Goal: Information Seeking & Learning: Learn about a topic

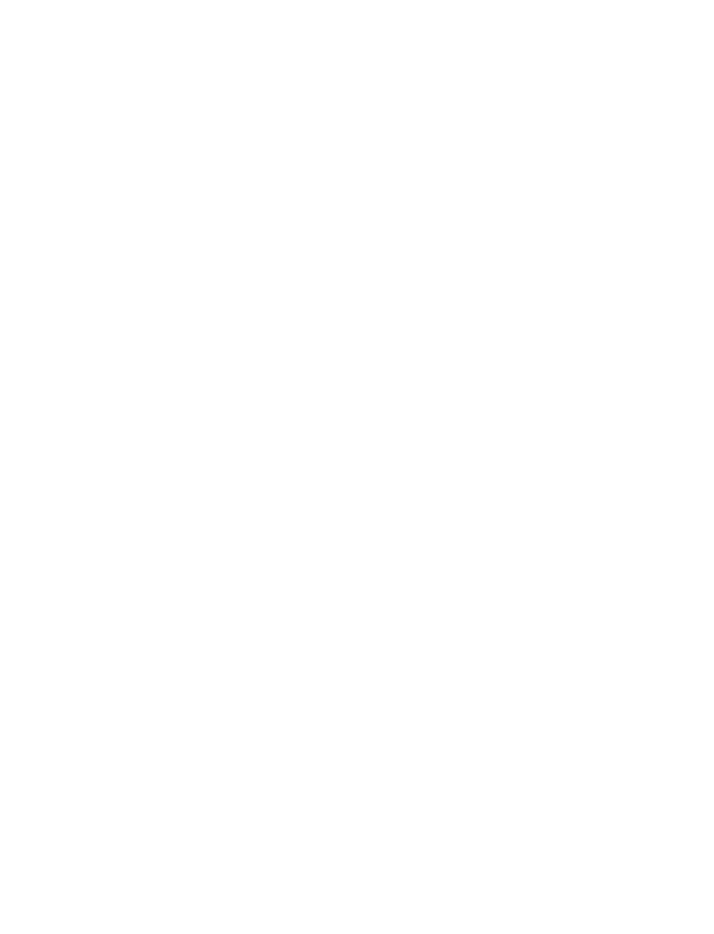
select select "******"
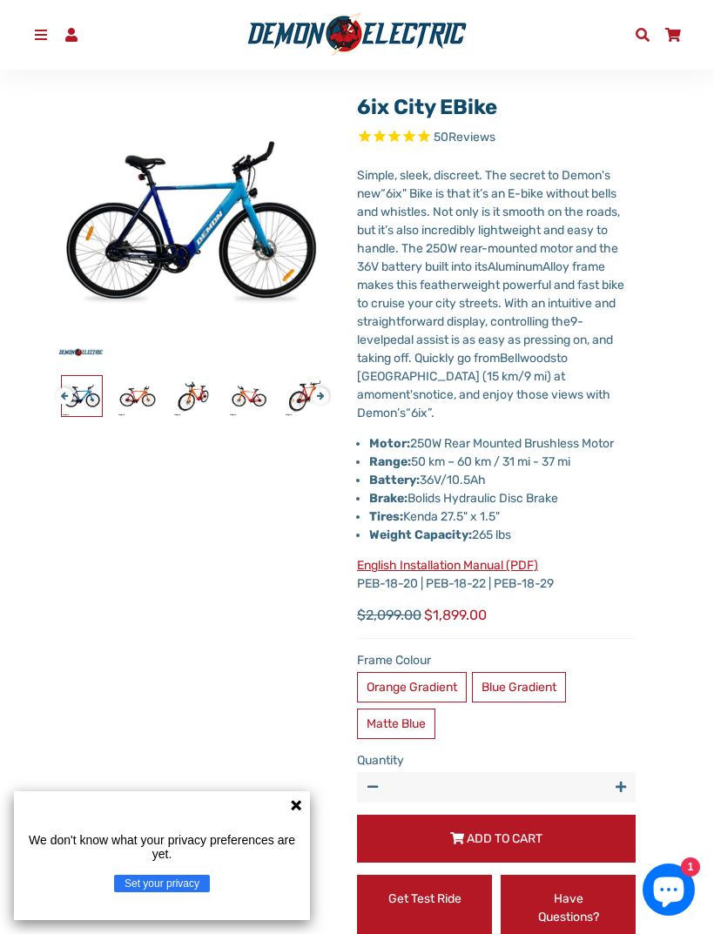
scroll to position [178, 0]
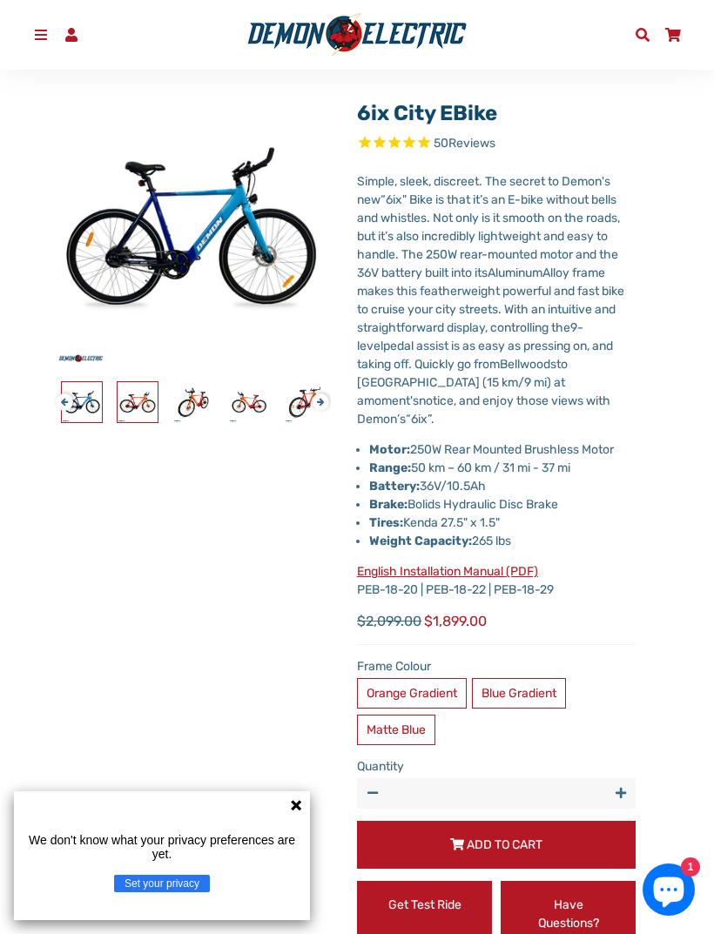
click at [142, 414] on img at bounding box center [138, 402] width 40 height 40
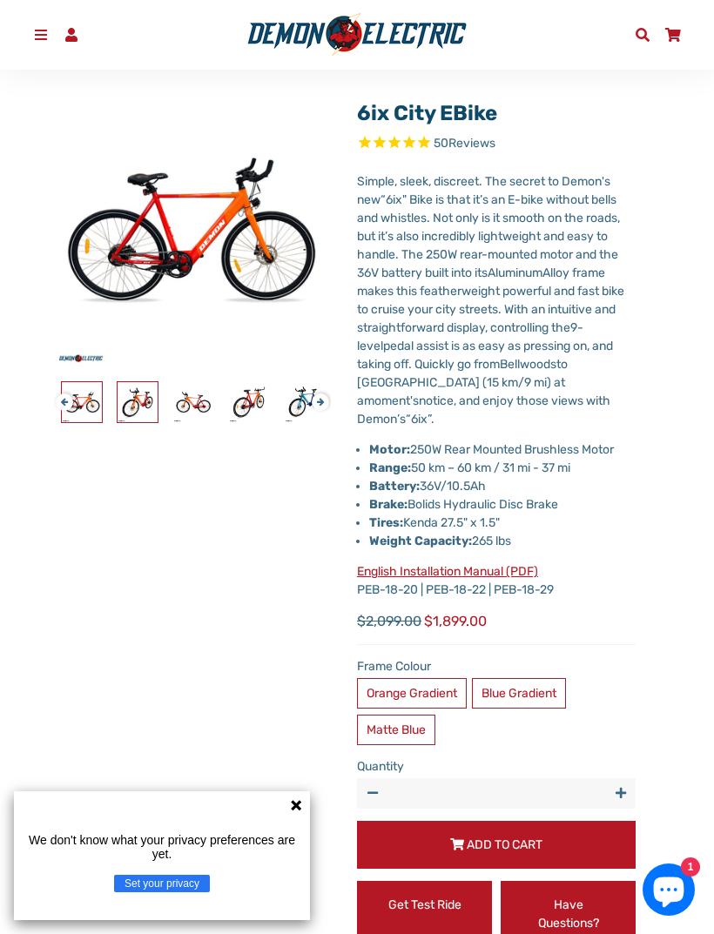
click at [137, 398] on img at bounding box center [138, 402] width 40 height 40
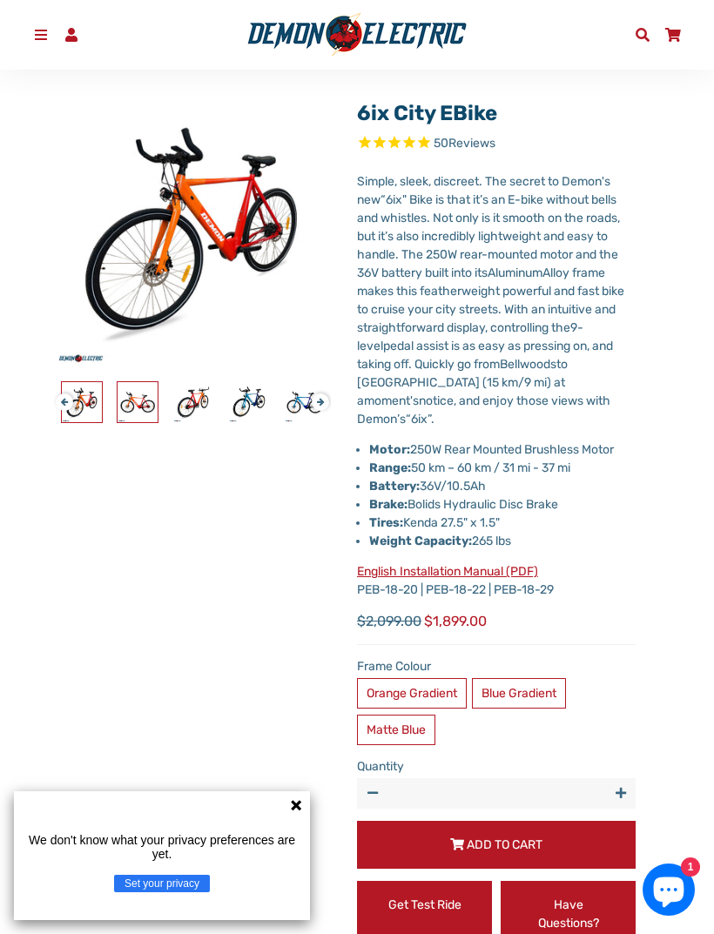
click at [127, 404] on img at bounding box center [138, 402] width 40 height 40
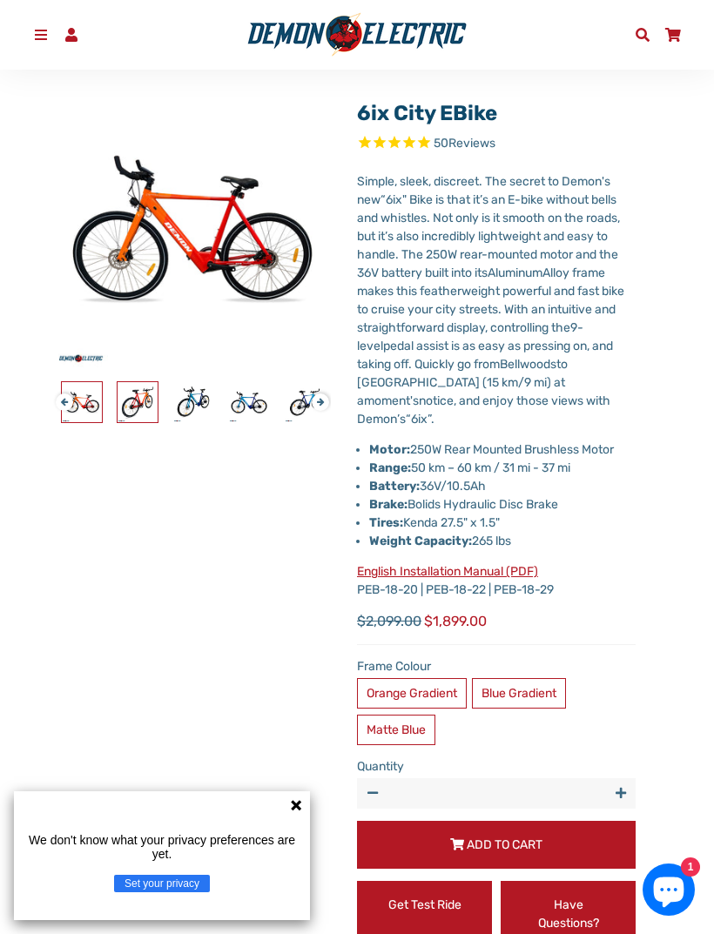
click at [133, 399] on img at bounding box center [138, 402] width 40 height 40
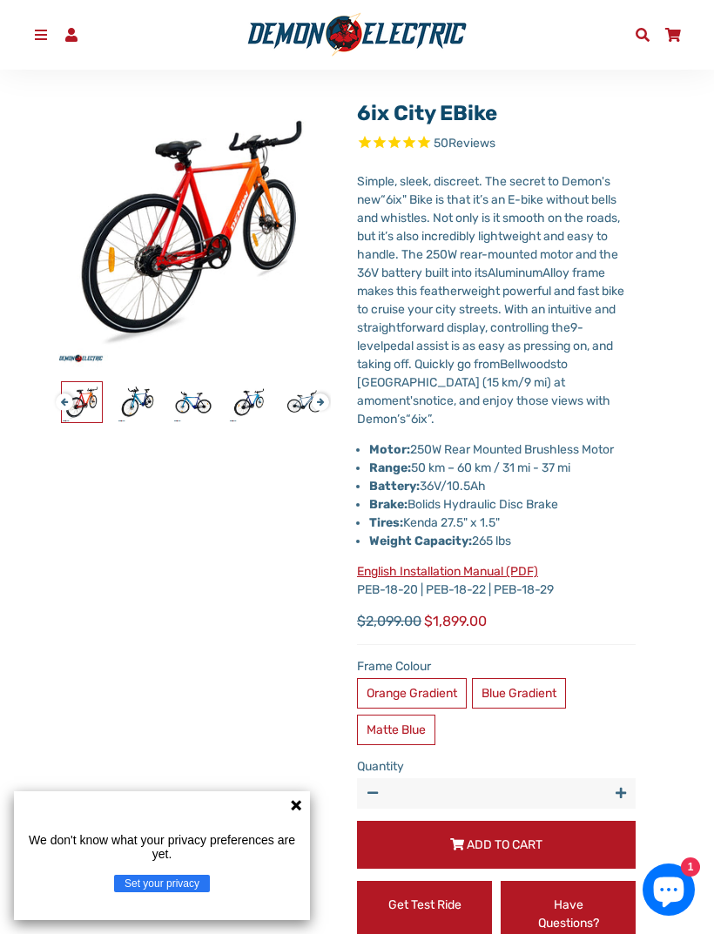
click at [169, 407] on div at bounding box center [361, 402] width 1616 height 42
click at [190, 398] on img at bounding box center [193, 402] width 40 height 40
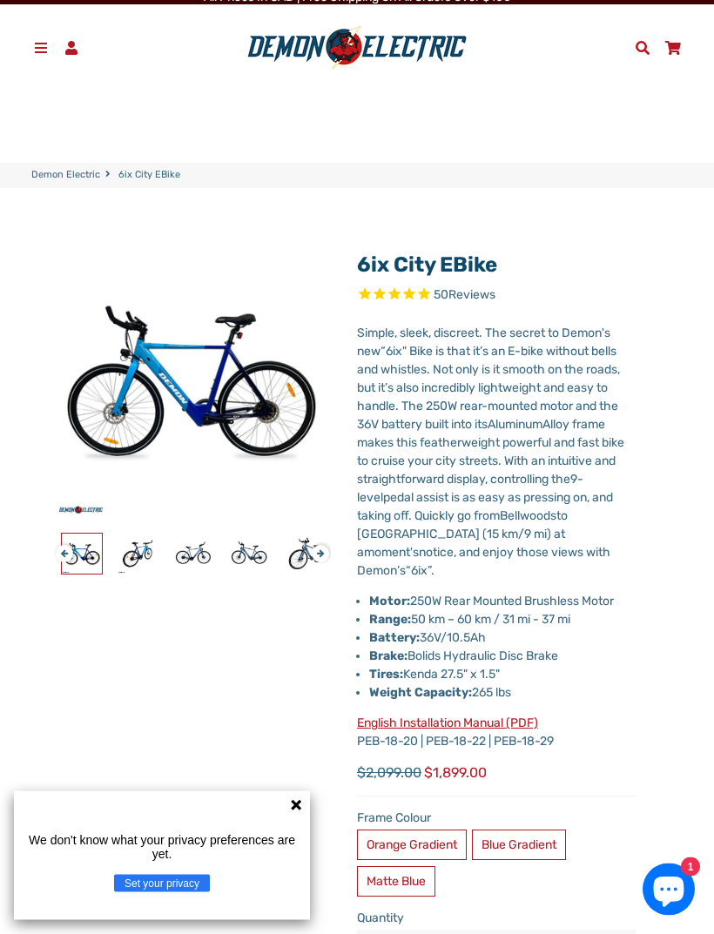
scroll to position [0, 0]
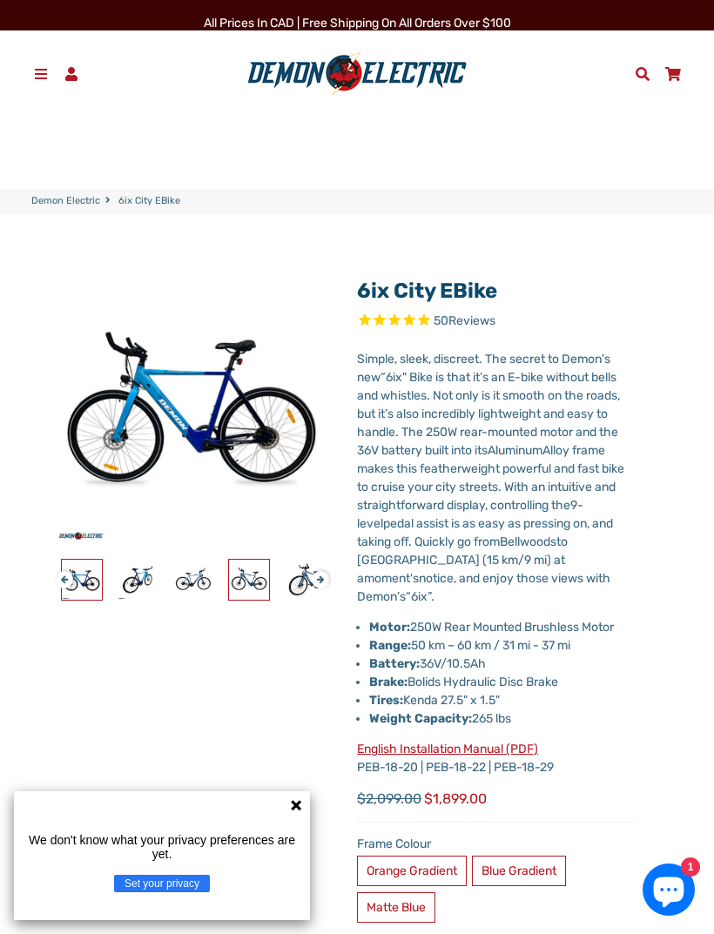
click at [240, 580] on img at bounding box center [249, 580] width 40 height 40
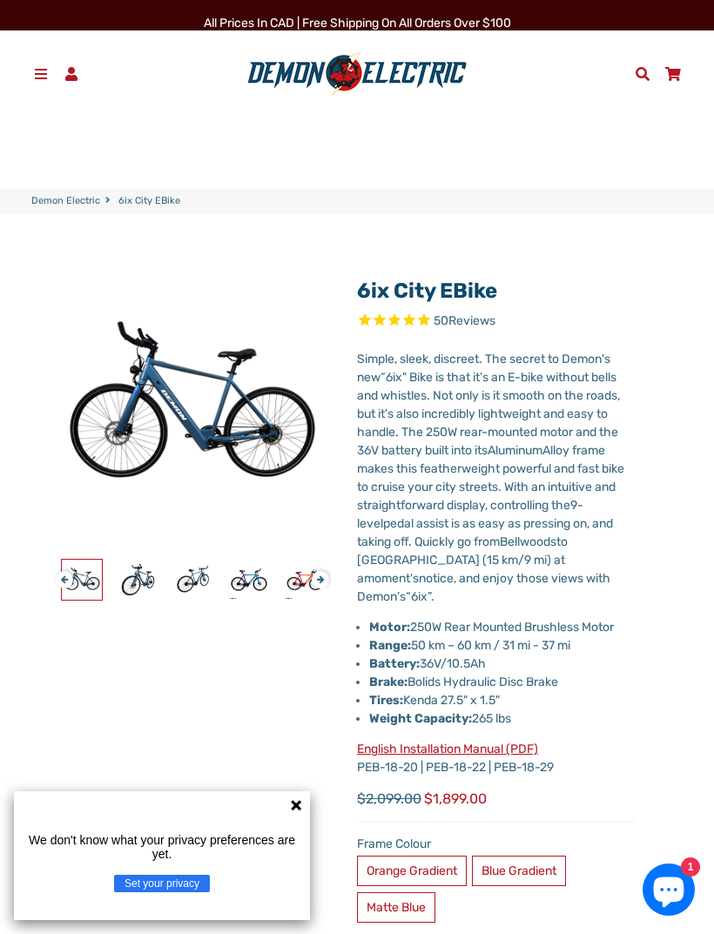
click at [322, 571] on button "Next" at bounding box center [317, 572] width 10 height 20
click at [306, 580] on img at bounding box center [305, 580] width 40 height 40
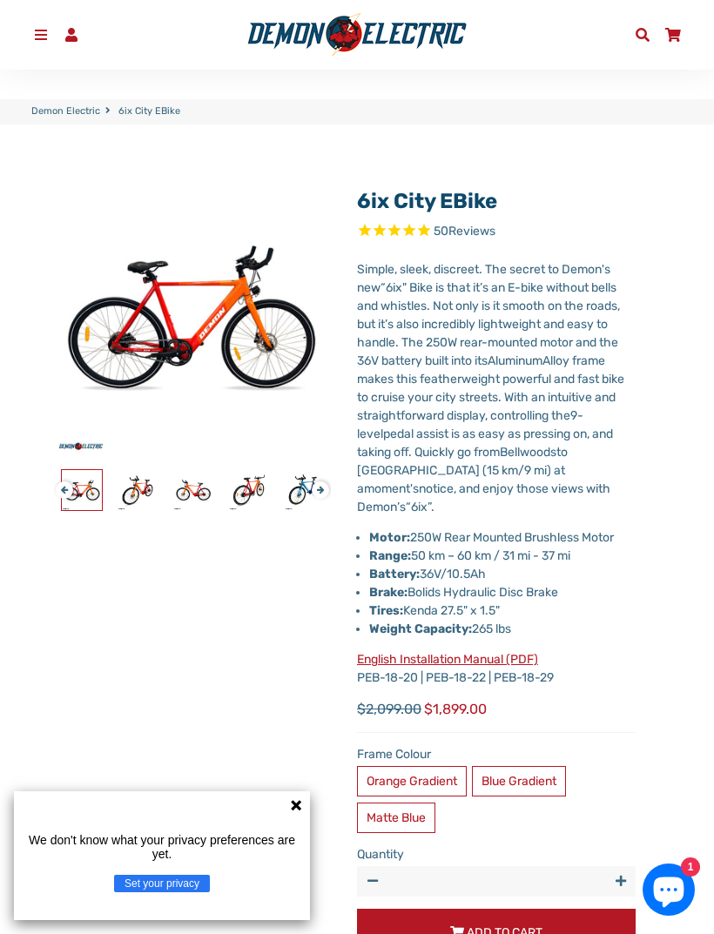
scroll to position [93, 0]
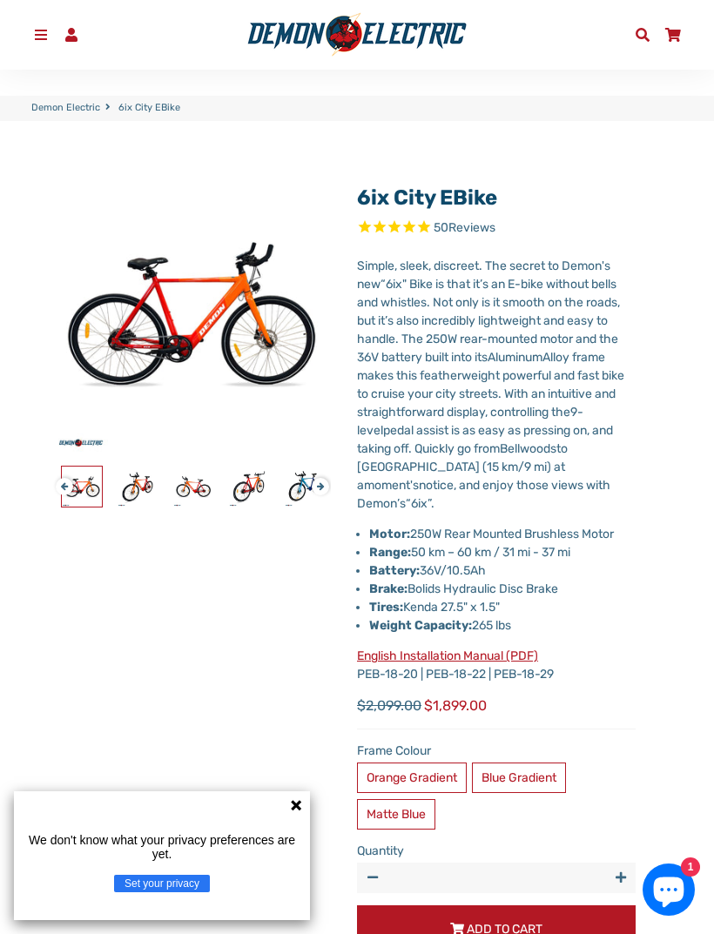
click at [625, 391] on p "Simple, sleek, discreet. The secret to Demon's new “ 6ix" Bike is that it ’ s a…" at bounding box center [496, 385] width 279 height 256
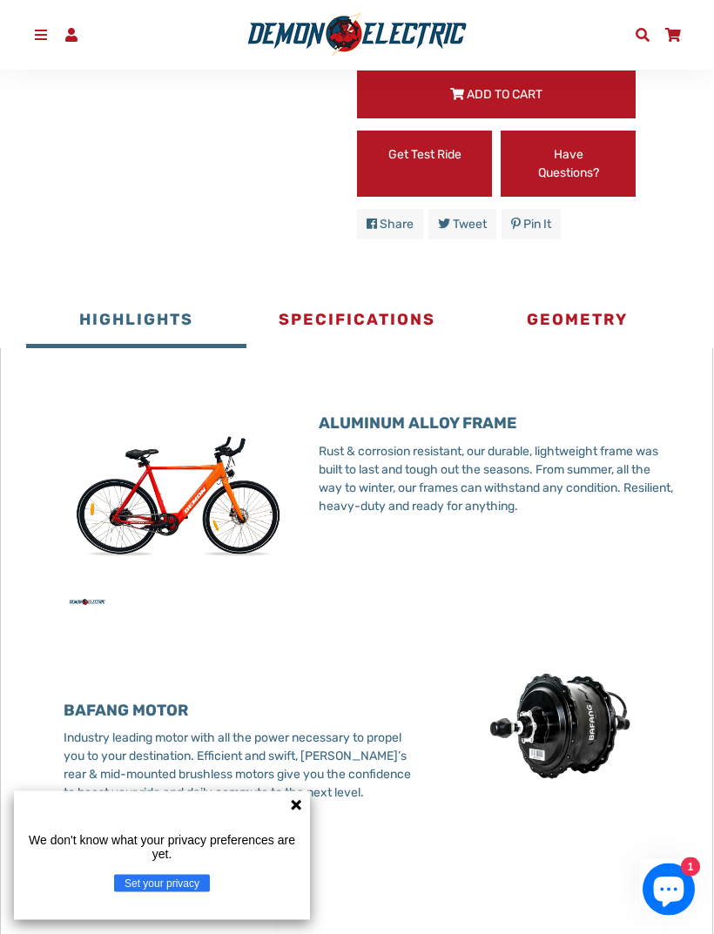
scroll to position [928, 0]
click at [388, 313] on button "Specifications" at bounding box center [356, 322] width 220 height 52
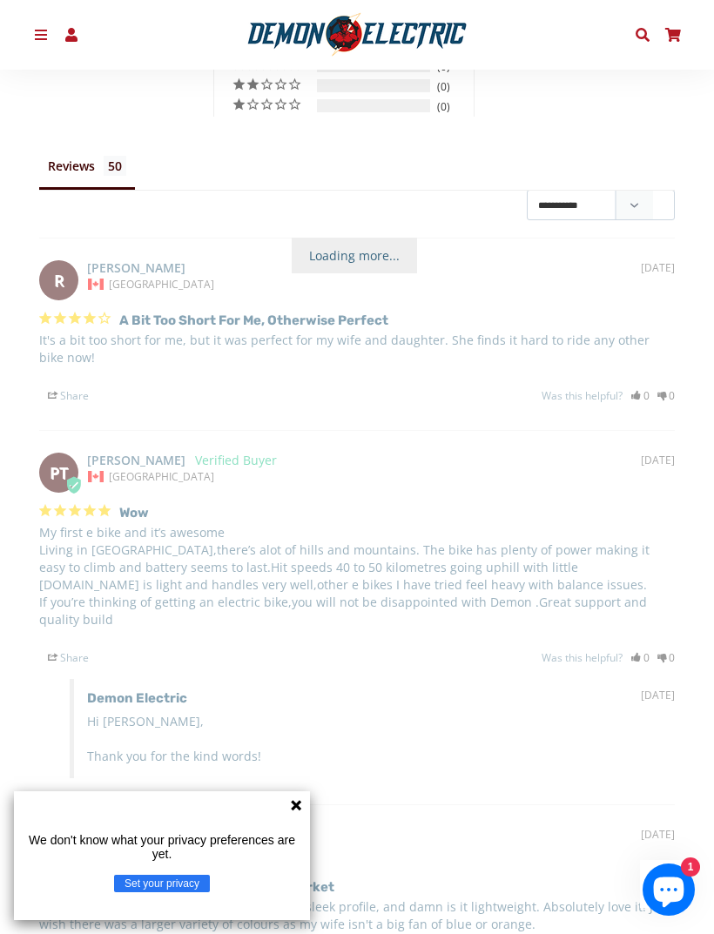
scroll to position [2162, 0]
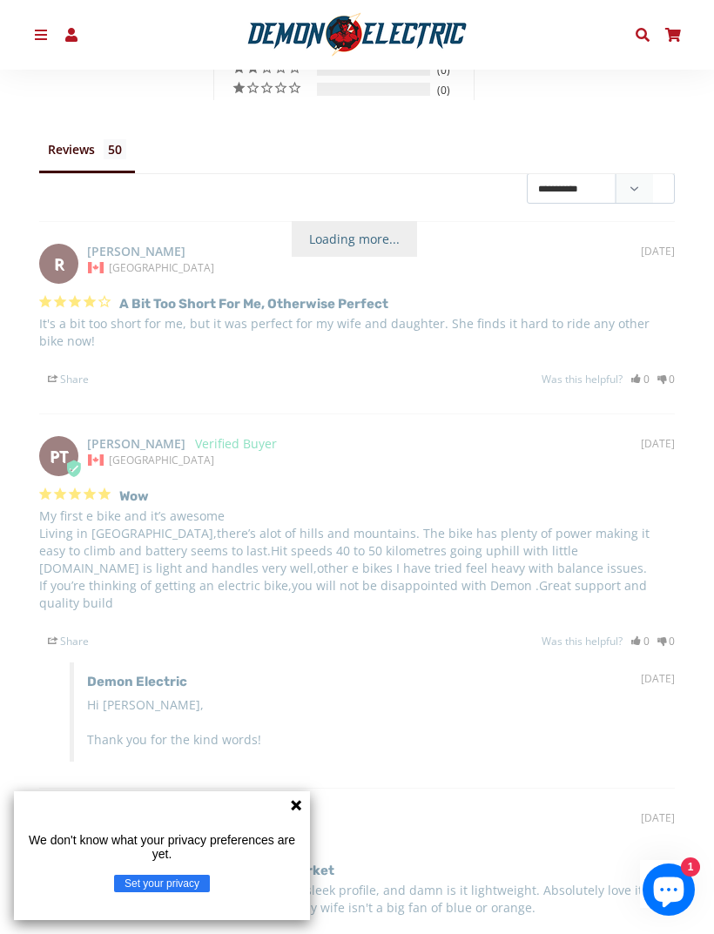
click at [579, 350] on div "A bit too short for me, otherwise perfect It's a bit too short for me, but it w…" at bounding box center [356, 338] width 635 height 98
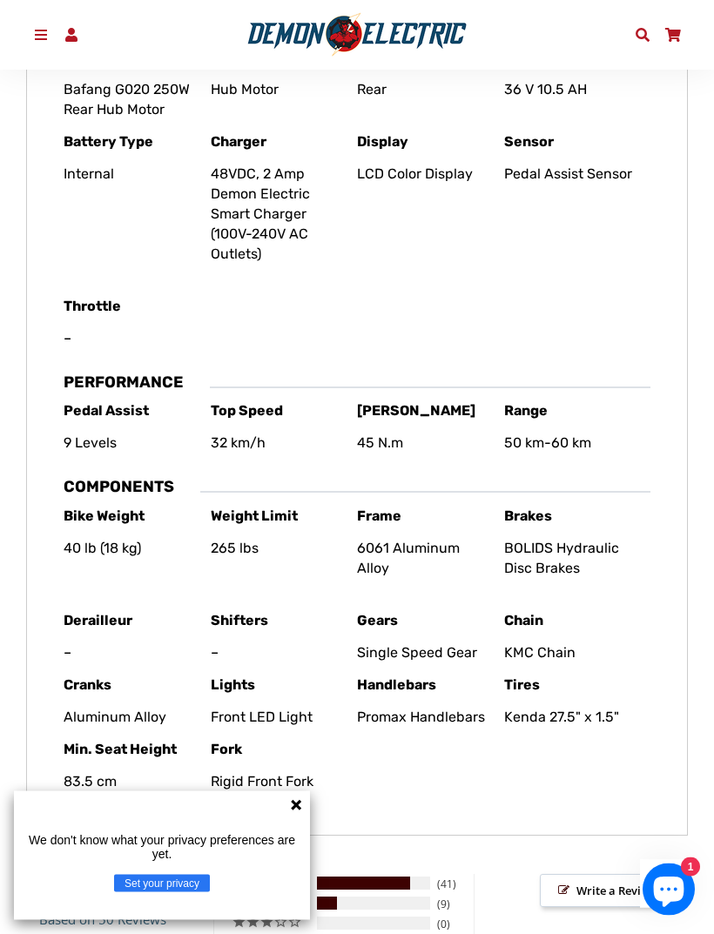
scroll to position [1253, 0]
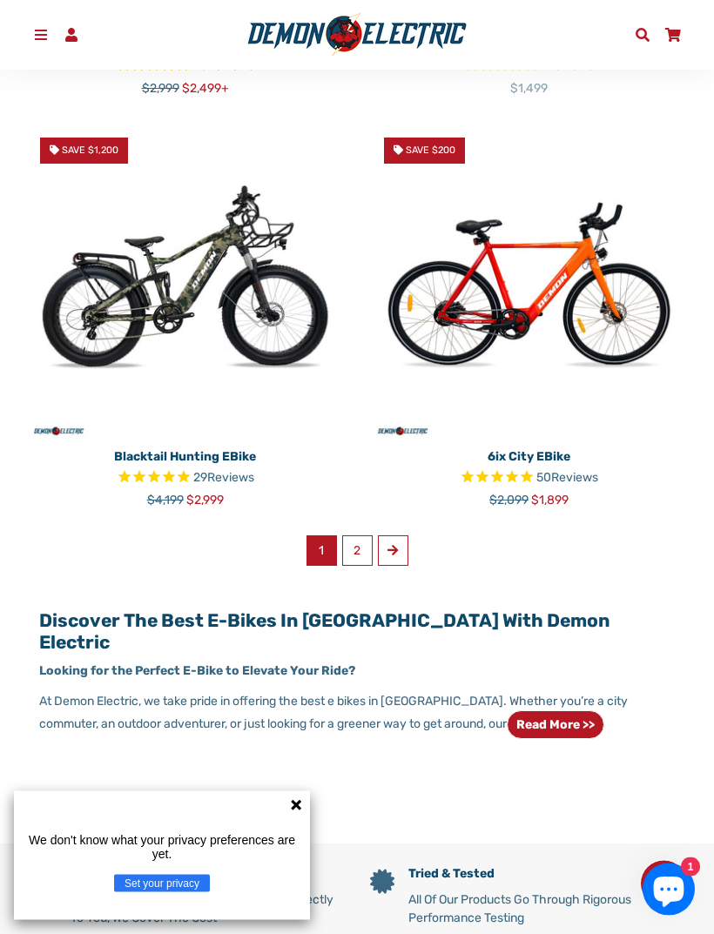
scroll to position [2436, 0]
click at [395, 535] on link "Next" at bounding box center [393, 550] width 30 height 30
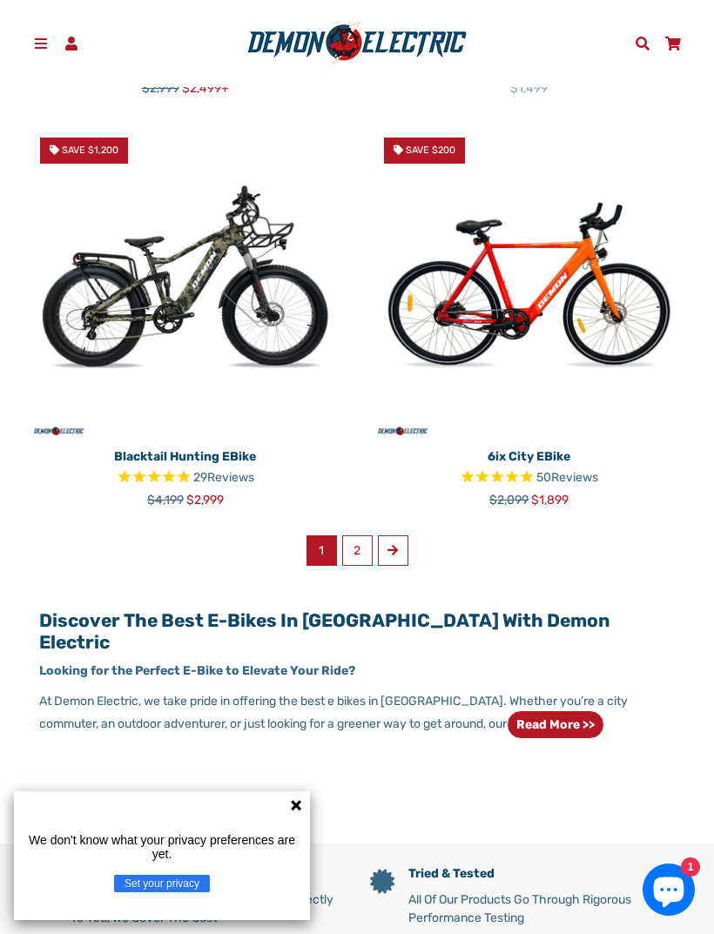
scroll to position [2491, 0]
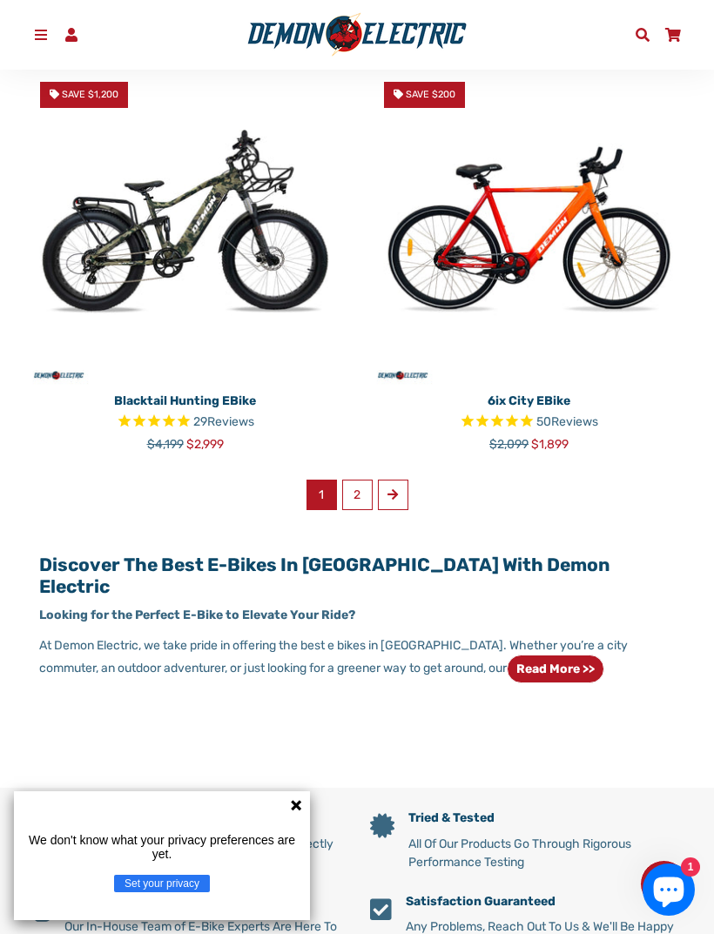
click at [553, 178] on img at bounding box center [529, 227] width 318 height 318
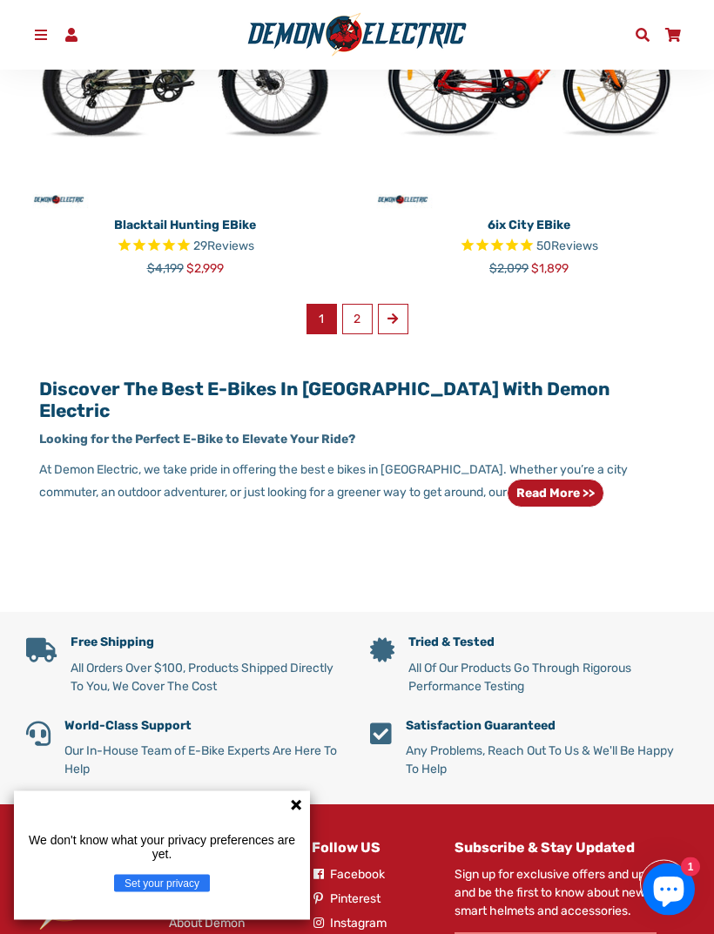
scroll to position [2667, 0]
click at [406, 304] on link "Next" at bounding box center [393, 319] width 30 height 30
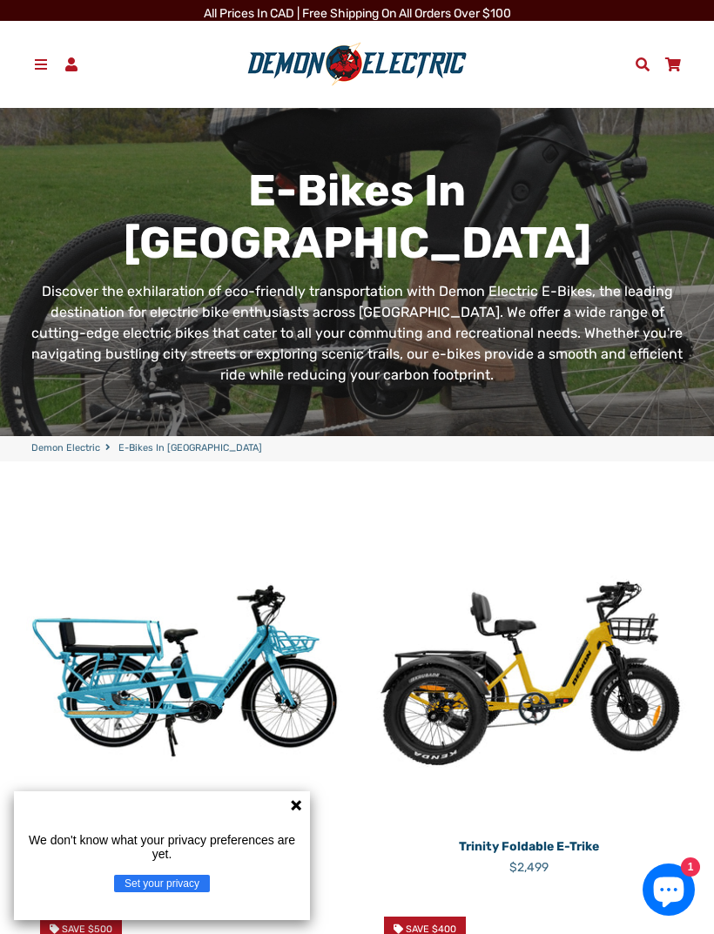
scroll to position [0, 0]
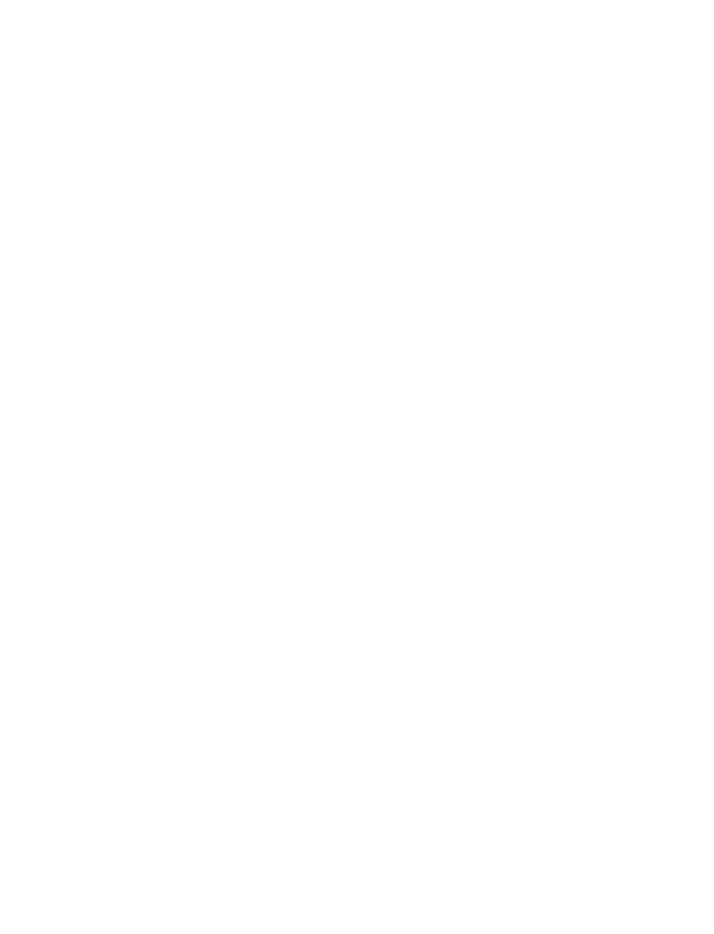
select select "******"
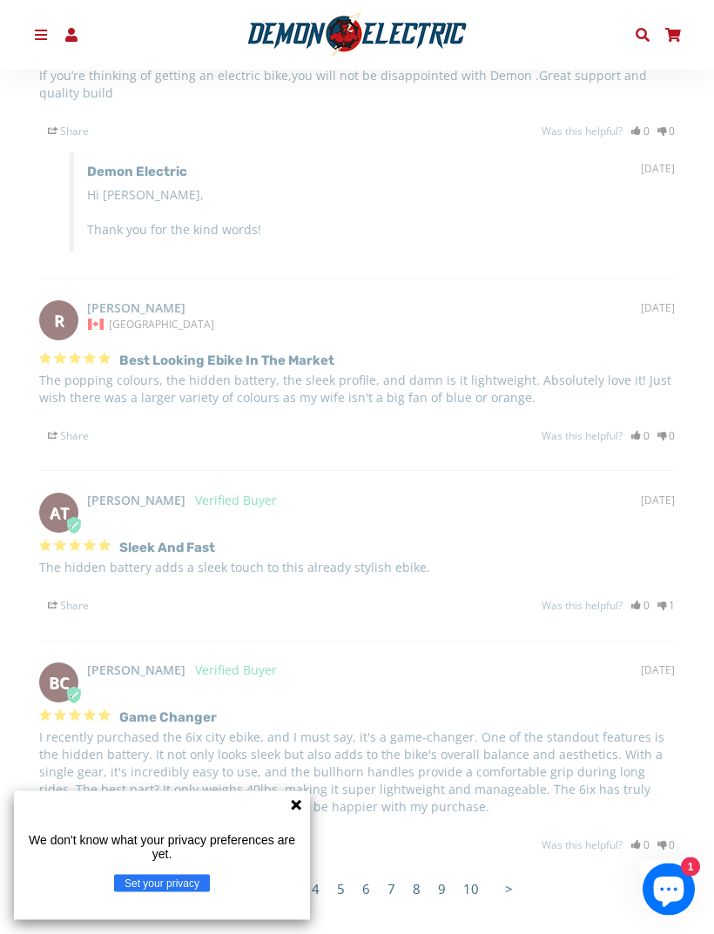
scroll to position [3144, 0]
